Goal: Information Seeking & Learning: Learn about a topic

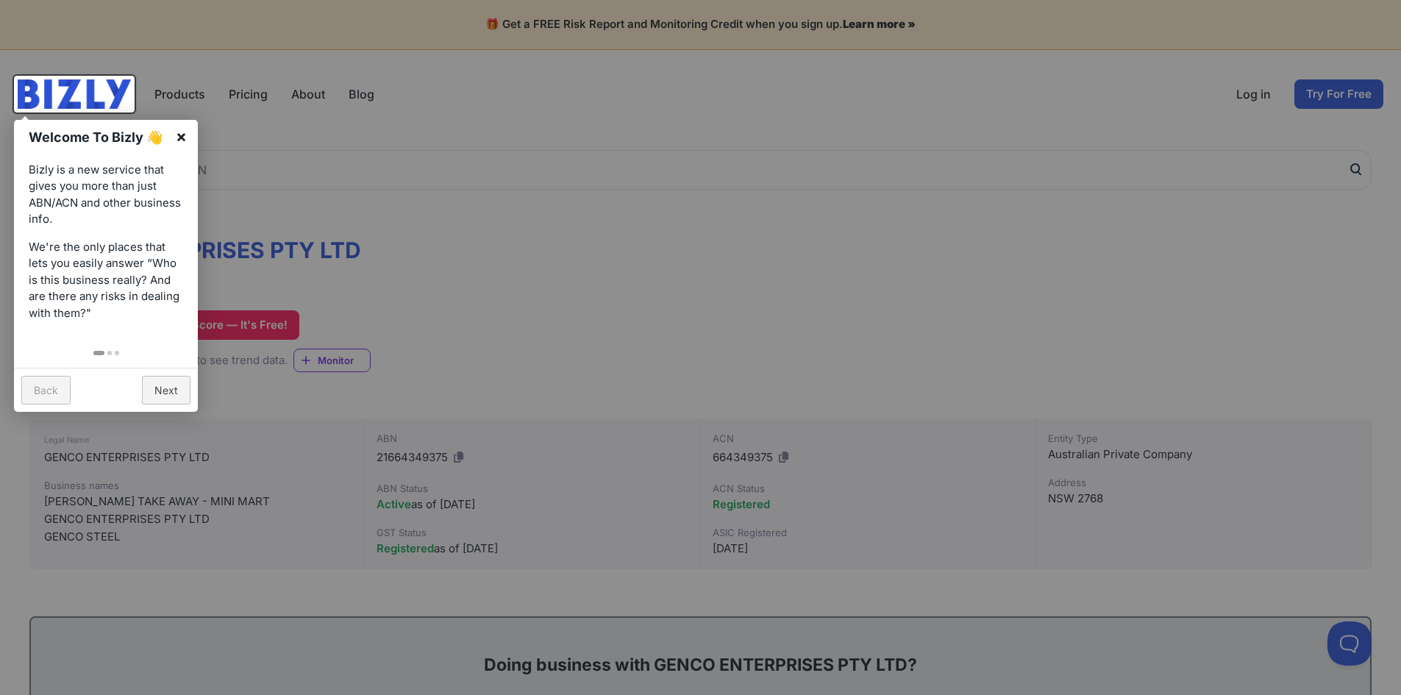
click at [180, 135] on link "×" at bounding box center [181, 136] width 33 height 33
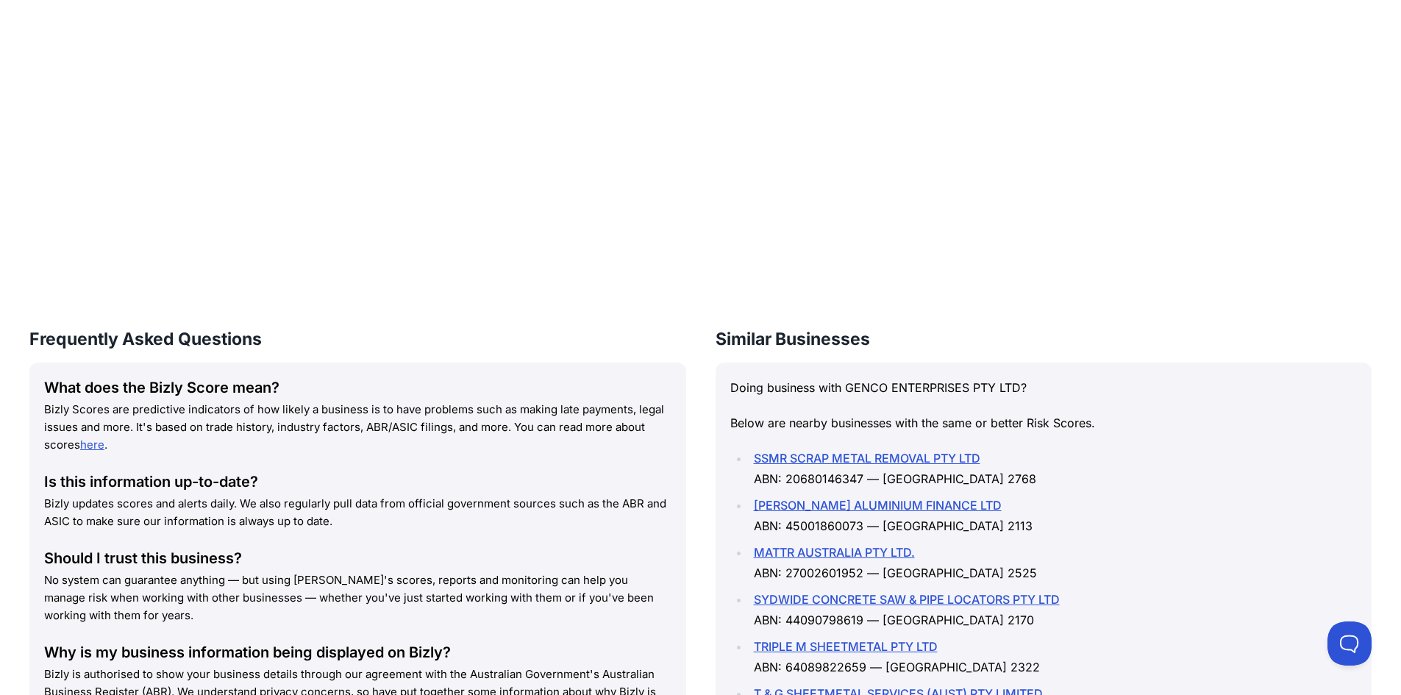
scroll to position [1612, 0]
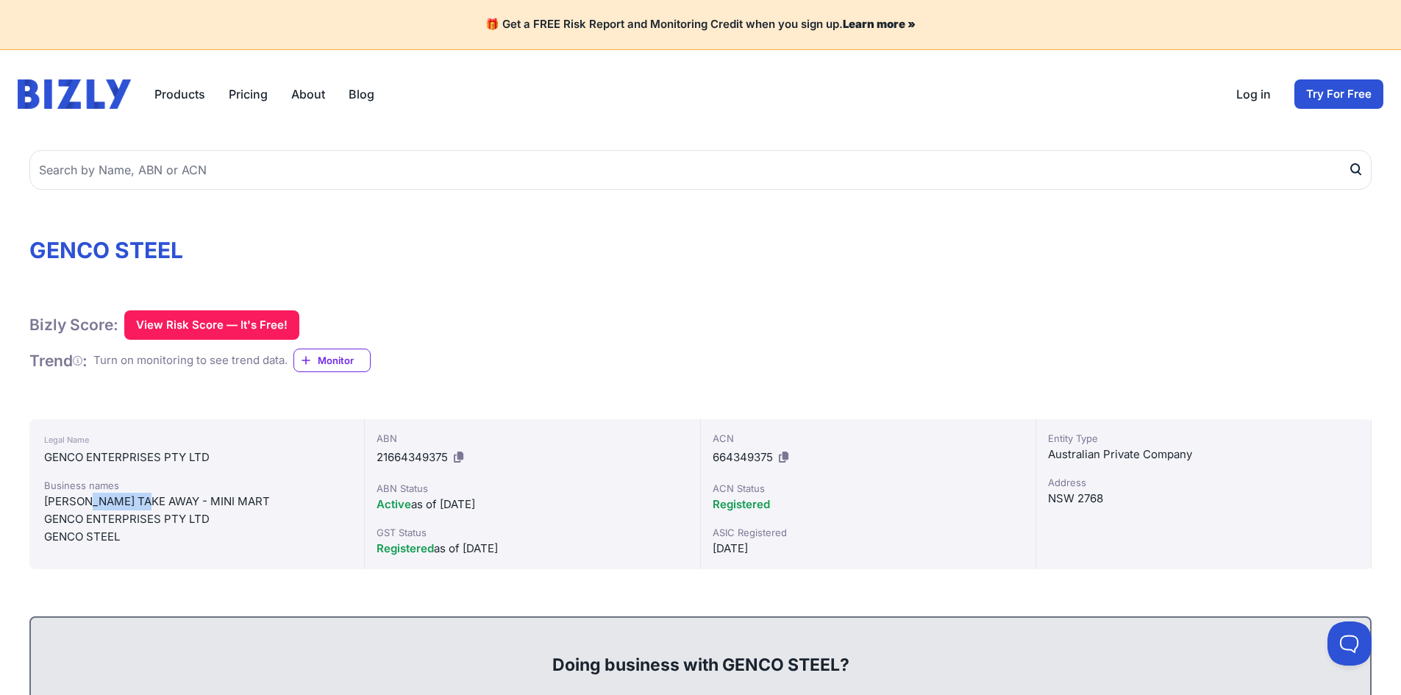
drag, startPoint x: 99, startPoint y: 501, endPoint x: 157, endPoint y: 509, distance: 57.9
click at [157, 509] on div "[PERSON_NAME] TAKE AWAY - MINI MART" at bounding box center [196, 502] width 305 height 18
click at [94, 525] on div "GENCO ENTERPRISES PTY LTD" at bounding box center [196, 519] width 305 height 18
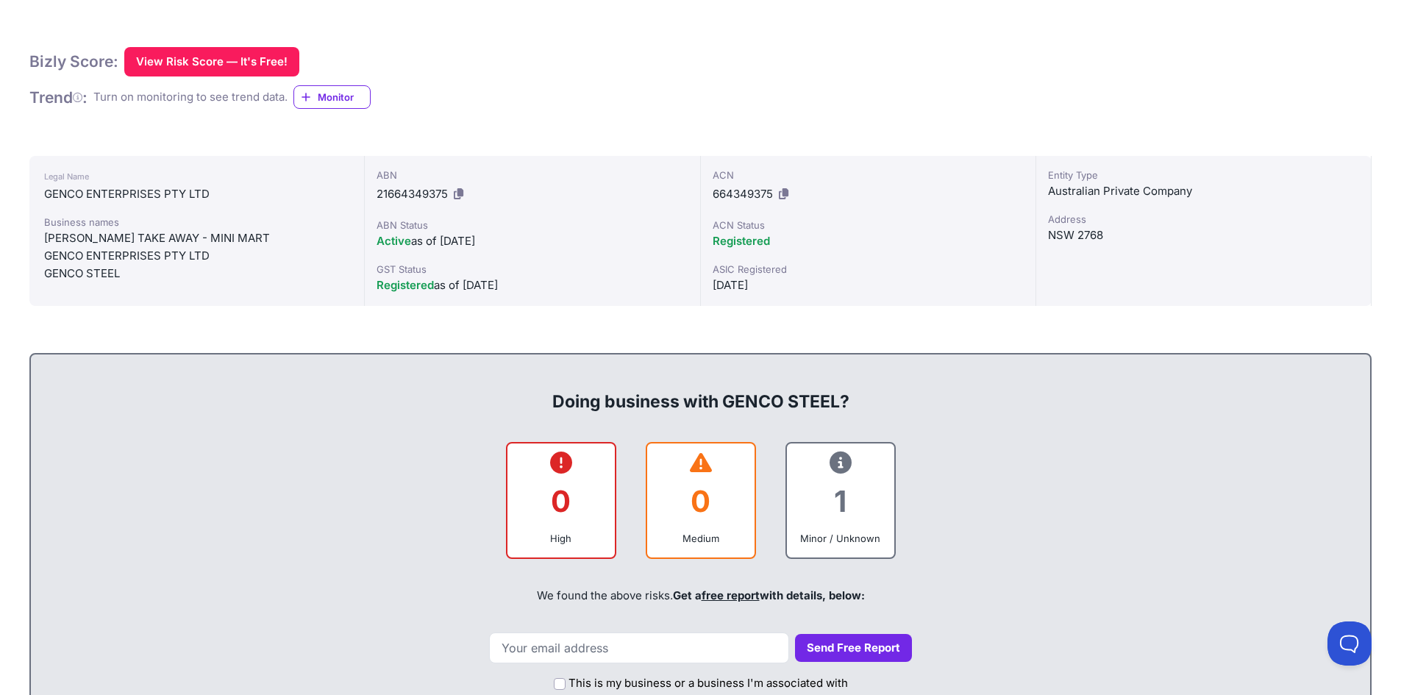
scroll to position [294, 0]
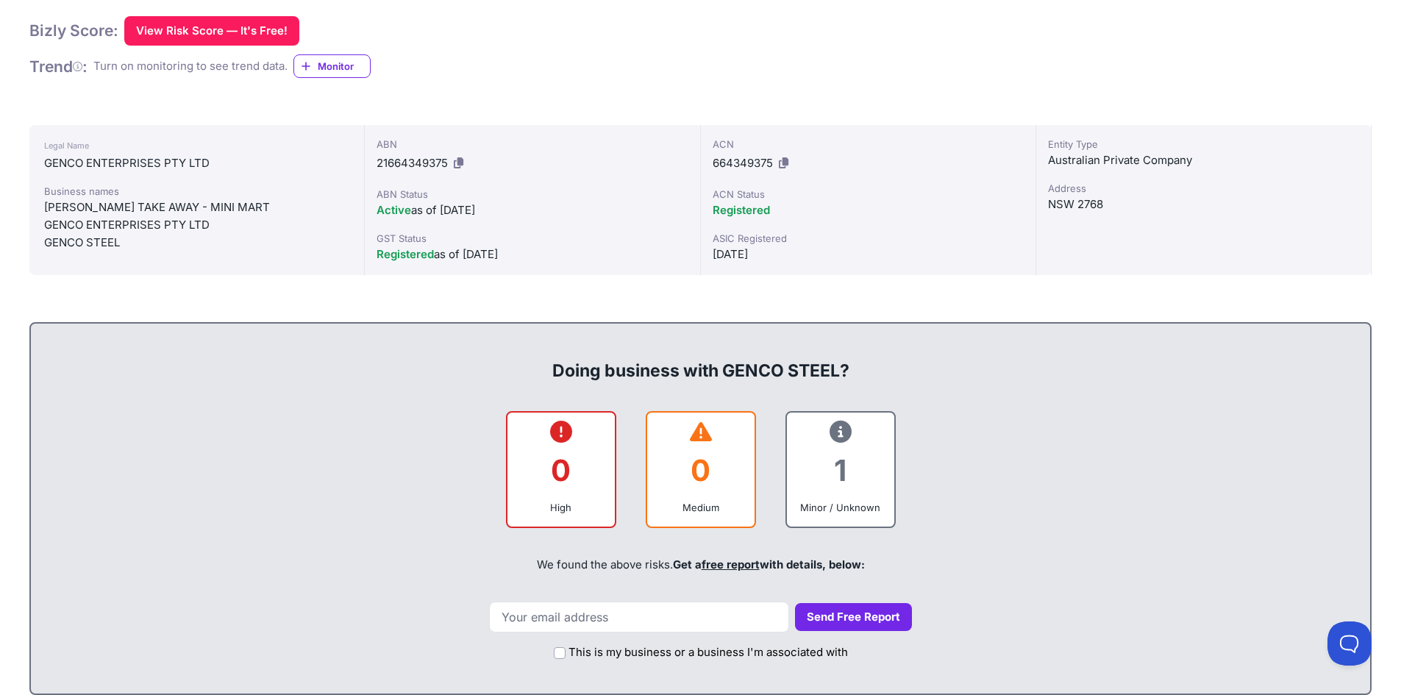
click at [101, 241] on div "GENCO STEEL" at bounding box center [196, 243] width 305 height 18
